Goal: Task Accomplishment & Management: Manage account settings

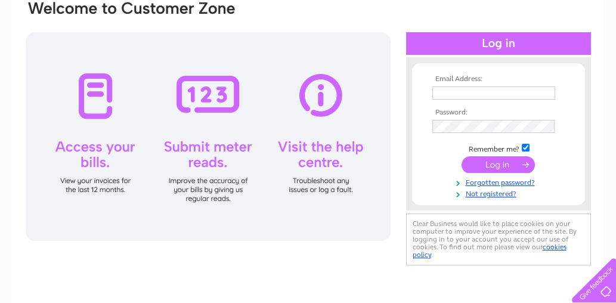
scroll to position [104, 0]
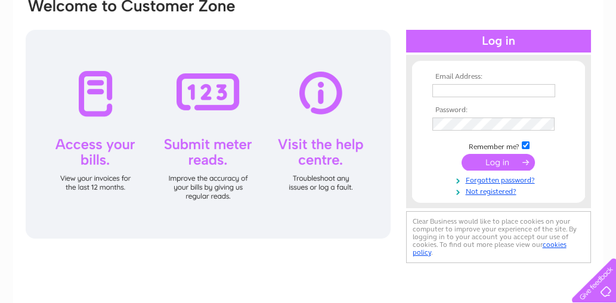
type input "johnbrakspear@gmail.com"
click at [497, 162] on input "submit" at bounding box center [498, 162] width 73 height 17
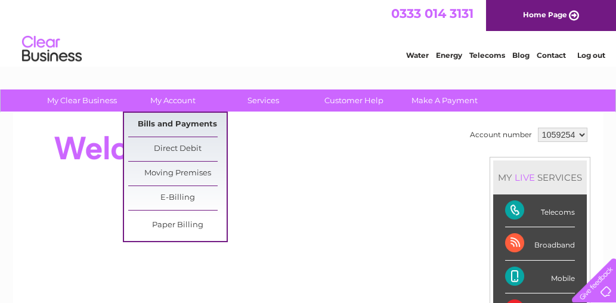
click at [168, 120] on link "Bills and Payments" at bounding box center [177, 125] width 98 height 24
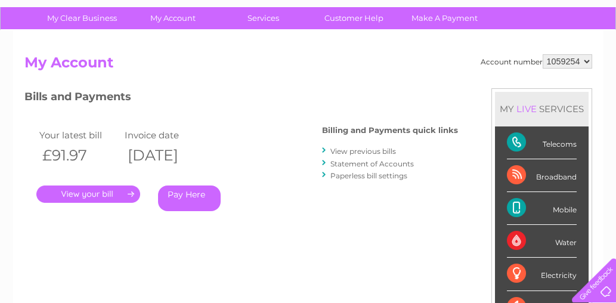
scroll to position [89, 0]
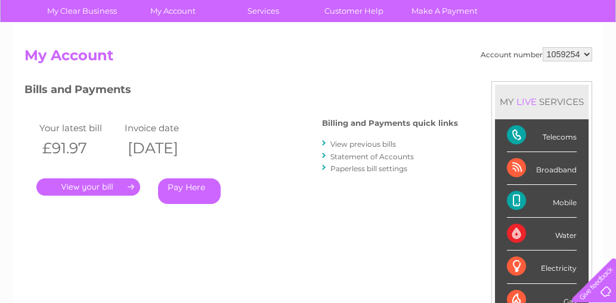
click at [100, 185] on link "." at bounding box center [88, 186] width 104 height 17
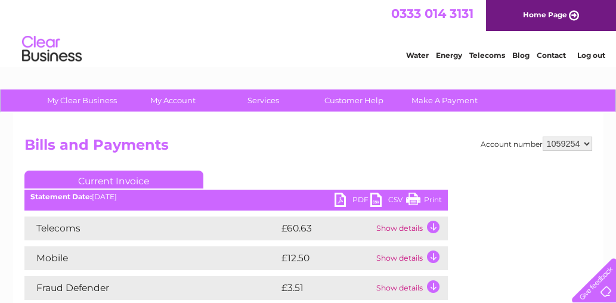
click at [341, 197] on link "PDF" at bounding box center [353, 201] width 36 height 17
click at [338, 197] on link "PDF" at bounding box center [353, 201] width 36 height 17
click at [342, 199] on link "PDF" at bounding box center [353, 201] width 36 height 17
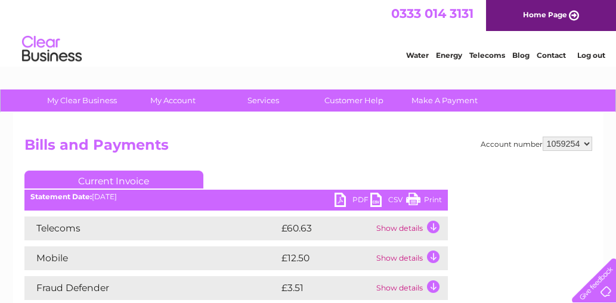
click at [345, 199] on link "PDF" at bounding box center [353, 201] width 36 height 17
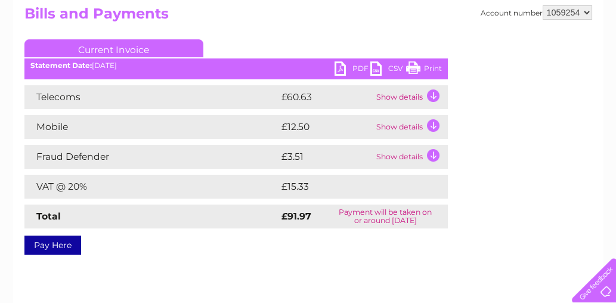
scroll to position [134, 0]
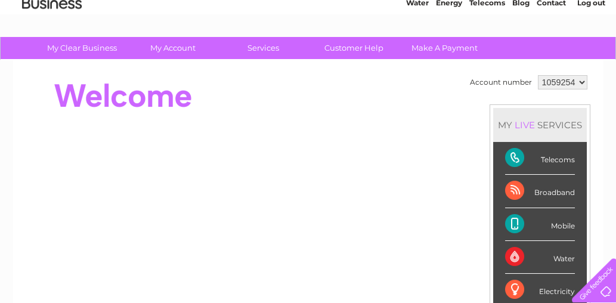
scroll to position [60, 0]
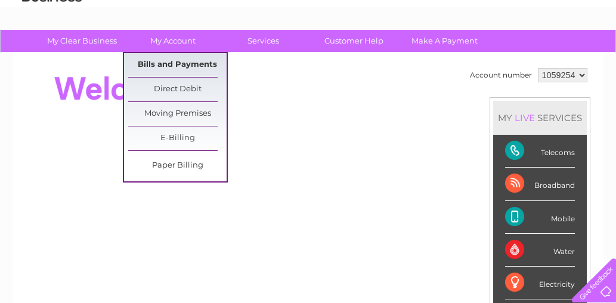
click at [164, 63] on link "Bills and Payments" at bounding box center [177, 65] width 98 height 24
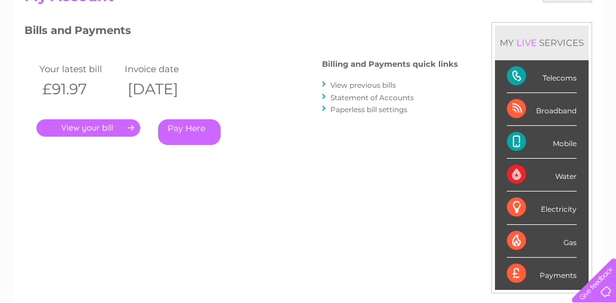
scroll to position [163, 0]
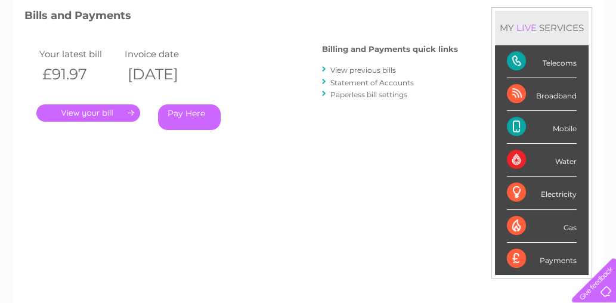
click at [91, 111] on link "." at bounding box center [88, 112] width 104 height 17
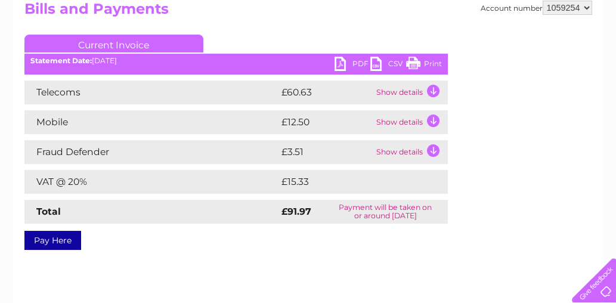
scroll to position [119, 0]
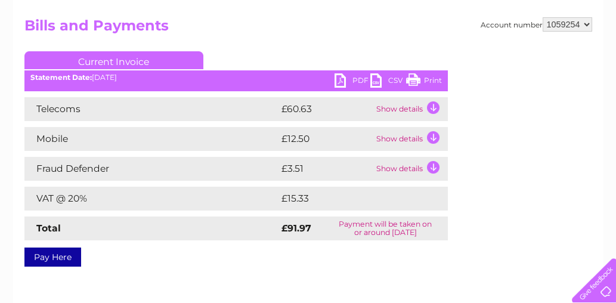
click at [343, 79] on link "PDF" at bounding box center [353, 81] width 36 height 17
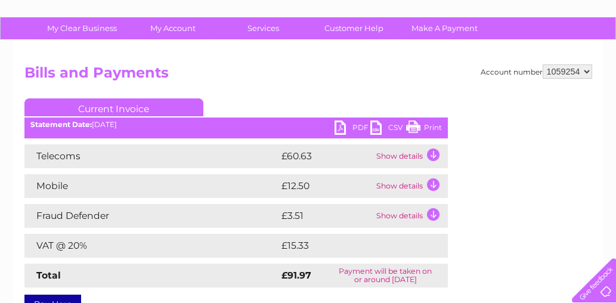
scroll to position [60, 0]
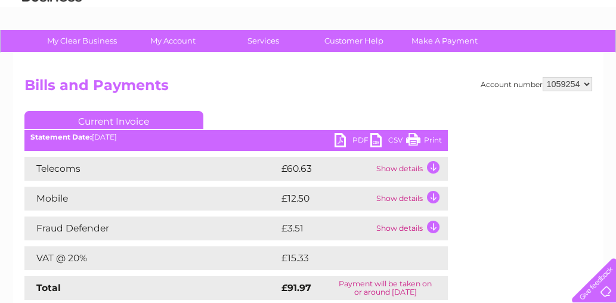
click at [431, 164] on td "Show details" at bounding box center [410, 169] width 75 height 24
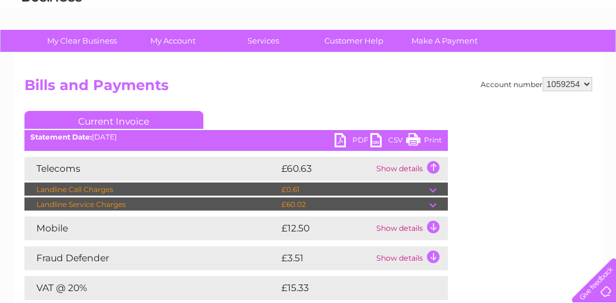
click at [457, 169] on div "Account number 1059254 Bills and Payments Current Invoice PDF CSV Print" at bounding box center [308, 214] width 568 height 275
click at [431, 165] on td "Show details" at bounding box center [410, 169] width 75 height 24
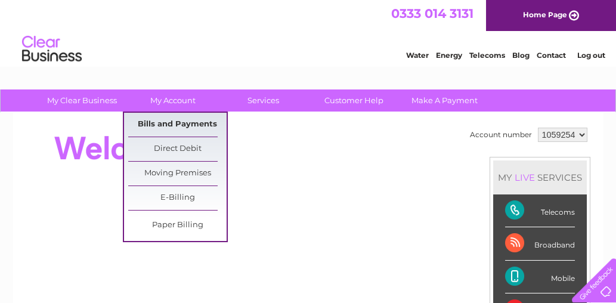
click at [174, 121] on link "Bills and Payments" at bounding box center [177, 125] width 98 height 24
click at [169, 123] on link "Bills and Payments" at bounding box center [177, 125] width 98 height 24
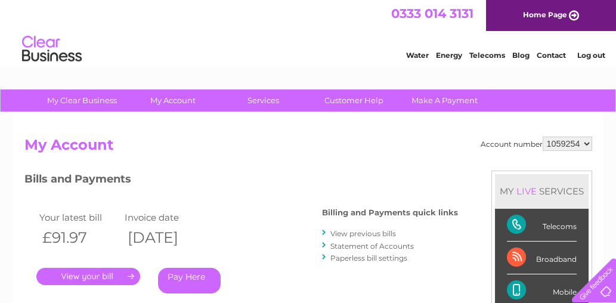
click at [587, 55] on link "Log out" at bounding box center [591, 55] width 28 height 9
